Goal: Entertainment & Leisure: Browse casually

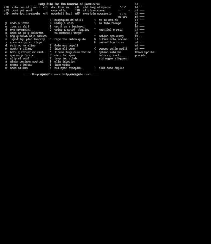
click at [102, 109] on larn "Help File for The Caverns of Larn space for more help, escape to exit ----" at bounding box center [68, 118] width 133 height 230
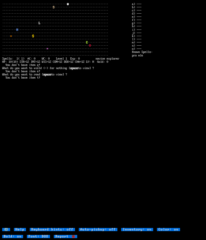
click at [91, 122] on larn "········································· @ ························· ·········…" at bounding box center [67, 115] width 130 height 225
